Goal: Information Seeking & Learning: Learn about a topic

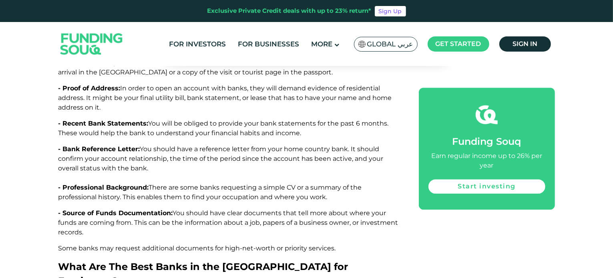
scroll to position [1942, 0]
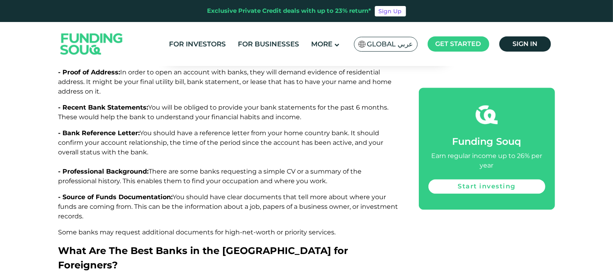
click at [147, 245] on span "What Are The Best Banks in the [GEOGRAPHIC_DATA] for Foreigners?" at bounding box center [203, 258] width 290 height 26
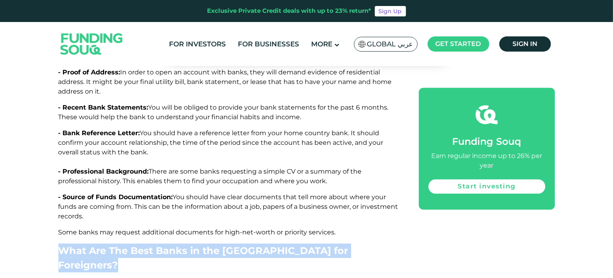
click at [147, 245] on span "What Are The Best Banks in the [GEOGRAPHIC_DATA] for Foreigners?" at bounding box center [203, 258] width 290 height 26
copy div "What Are The Best Banks in the [GEOGRAPHIC_DATA] for Foreigners?"
click at [100, 245] on span "What Are The Best Banks in the [GEOGRAPHIC_DATA] for Foreigners?" at bounding box center [203, 258] width 290 height 26
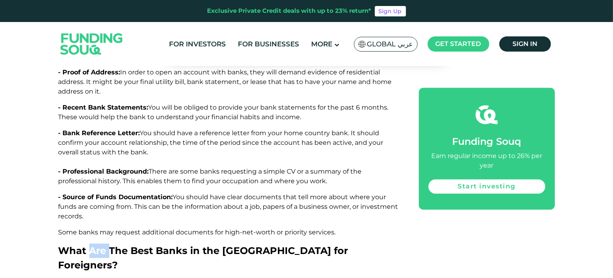
click at [100, 245] on span "What Are The Best Banks in the [GEOGRAPHIC_DATA] for Foreigners?" at bounding box center [203, 258] width 290 height 26
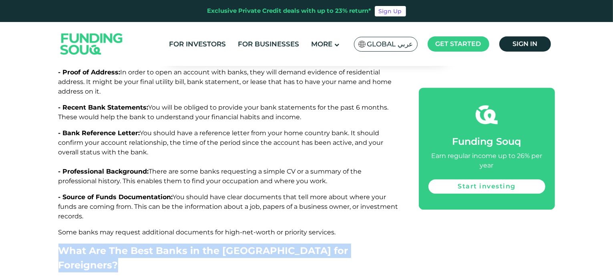
click at [100, 245] on span "What Are The Best Banks in the [GEOGRAPHIC_DATA] for Foreigners?" at bounding box center [203, 258] width 290 height 26
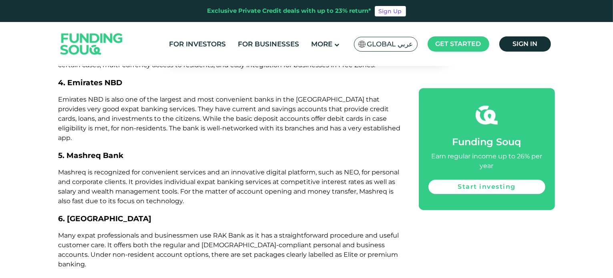
scroll to position [2514, 0]
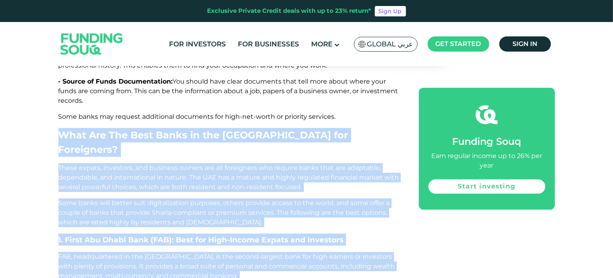
scroll to position [2014, 0]
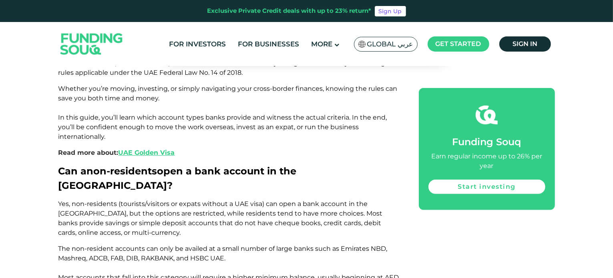
scroll to position [468, 0]
click at [85, 165] on span "Can a non-residents open a bank account in the [GEOGRAPHIC_DATA]?" at bounding box center [177, 178] width 238 height 26
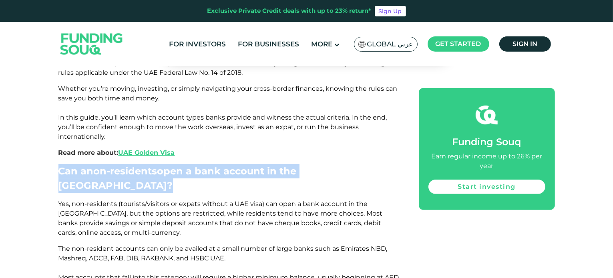
click at [85, 165] on span "Can a non-residents open a bank account in the [GEOGRAPHIC_DATA]?" at bounding box center [177, 178] width 238 height 26
copy div "Can a non-residents open a bank account in the [GEOGRAPHIC_DATA]?"
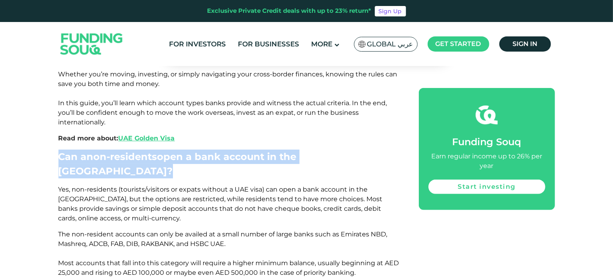
scroll to position [482, 0]
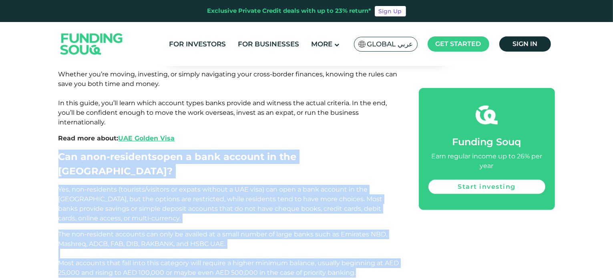
click at [358, 235] on p "The non-resident accounts can only be availed at a small number of large banks …" at bounding box center [229, 254] width 342 height 48
copy div "Can a non-residents open a bank account in the [GEOGRAPHIC_DATA]? Yes, non-resi…"
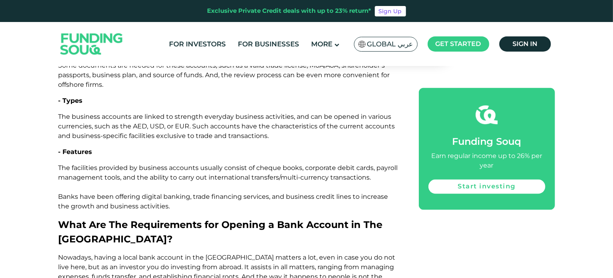
scroll to position [1392, 0]
